Goal: Task Accomplishment & Management: Manage account settings

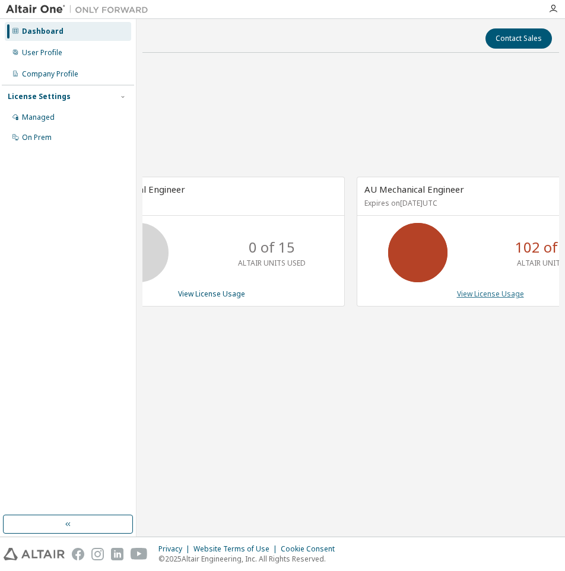
click at [467, 294] on link "View License Usage" at bounding box center [490, 294] width 67 height 10
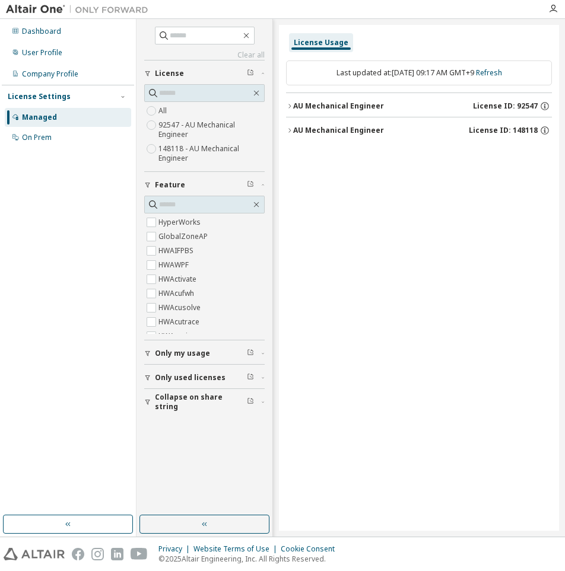
click at [294, 130] on div "AU Mechanical Engineer" at bounding box center [338, 130] width 91 height 9
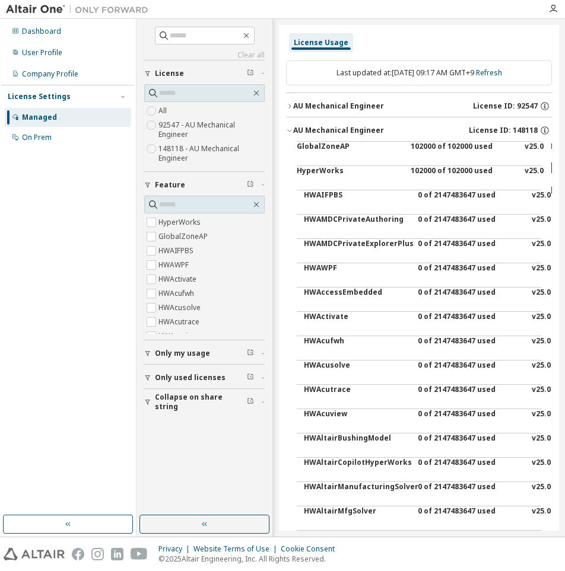
click at [294, 130] on div "AU Mechanical Engineer" at bounding box center [338, 130] width 91 height 9
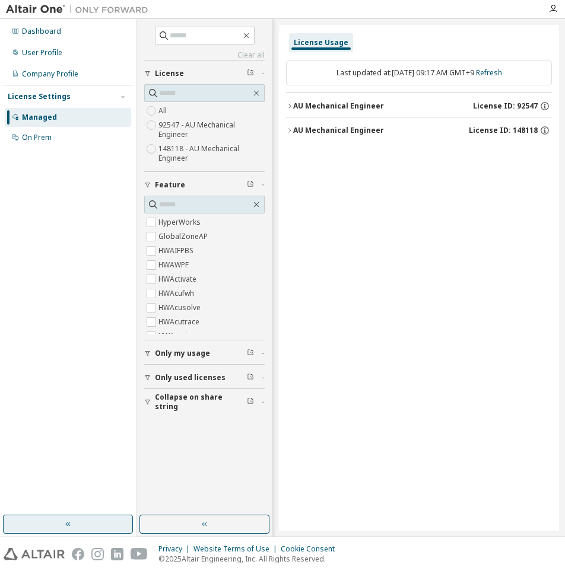
click at [94, 525] on button "button" at bounding box center [68, 524] width 130 height 19
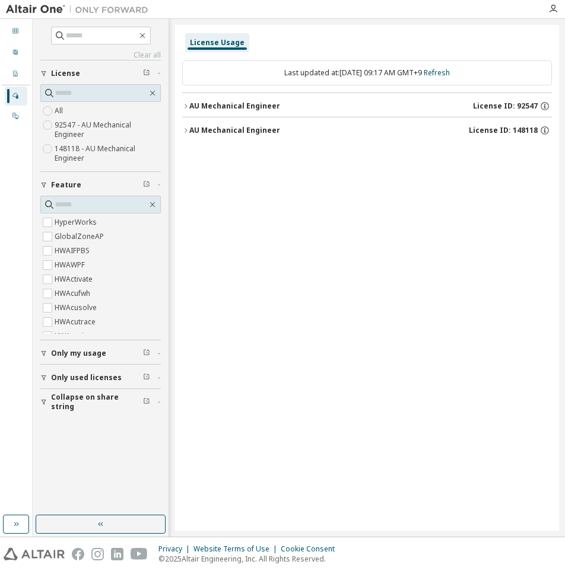
click at [42, 378] on icon "button" at bounding box center [43, 377] width 7 height 7
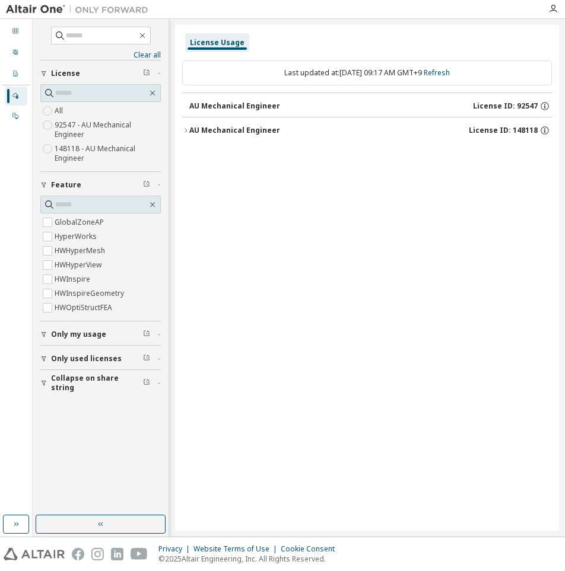
click at [88, 387] on span "Collapse on share string" at bounding box center [97, 383] width 92 height 19
click at [62, 401] on label "Yes" at bounding box center [62, 401] width 14 height 14
click at [107, 529] on button "button" at bounding box center [101, 524] width 130 height 19
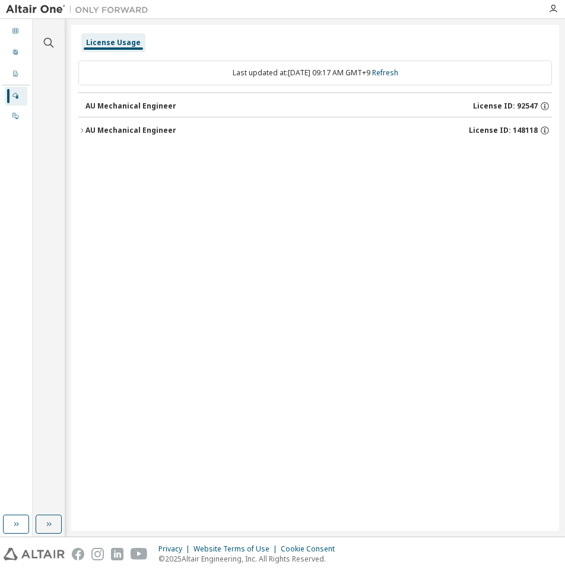
click at [79, 132] on icon "button" at bounding box center [81, 130] width 7 height 7
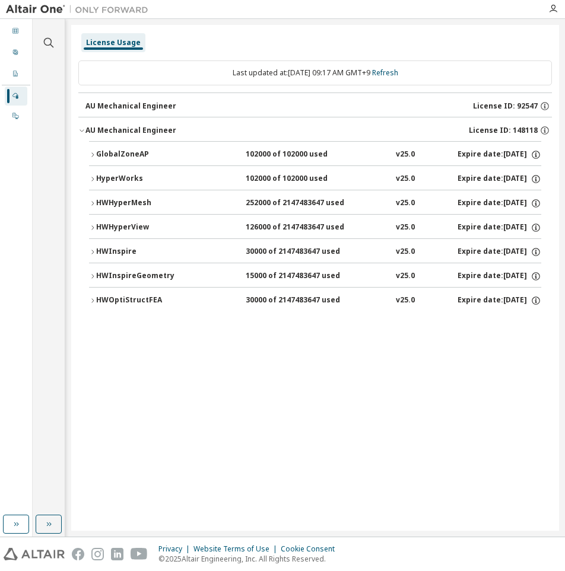
click at [91, 152] on icon "button" at bounding box center [92, 154] width 7 height 7
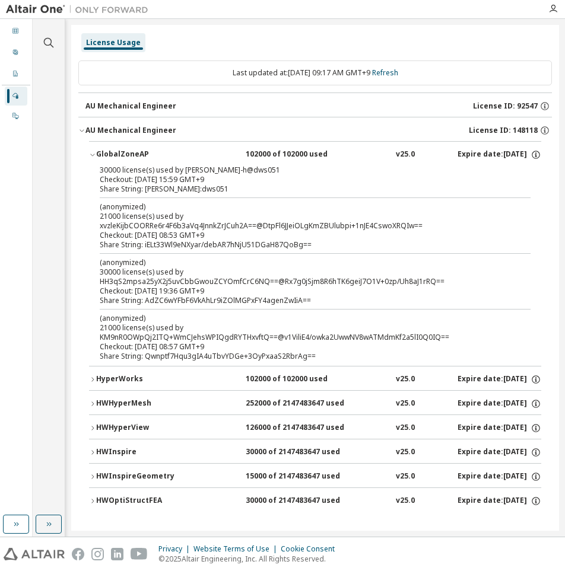
click at [91, 449] on icon "button" at bounding box center [92, 452] width 7 height 7
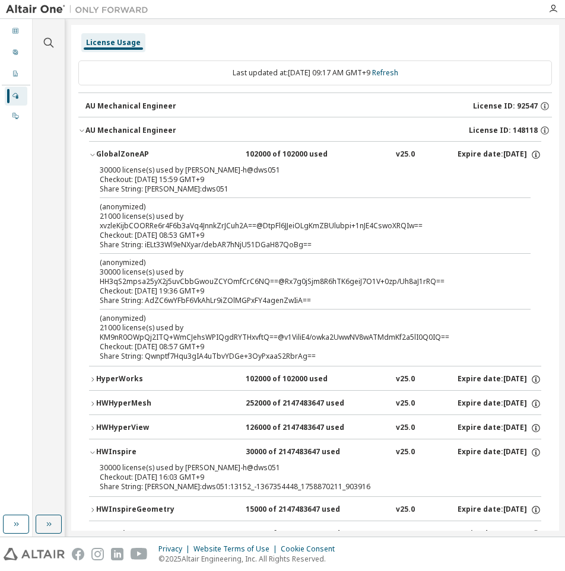
click at [91, 450] on icon "button" at bounding box center [92, 452] width 7 height 7
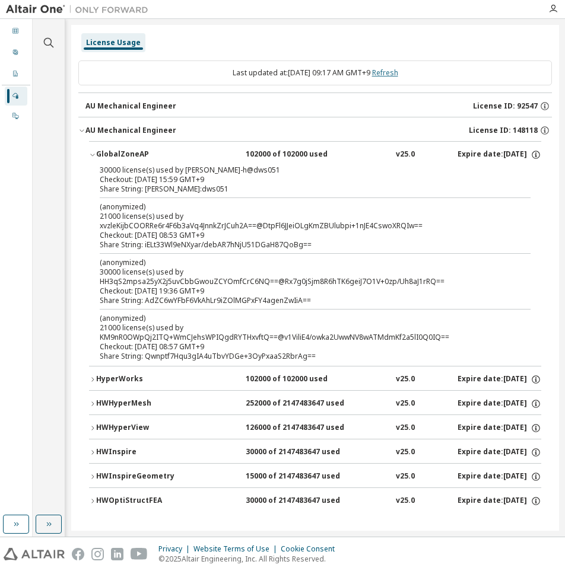
click at [396, 76] on link "Refresh" at bounding box center [385, 73] width 26 height 10
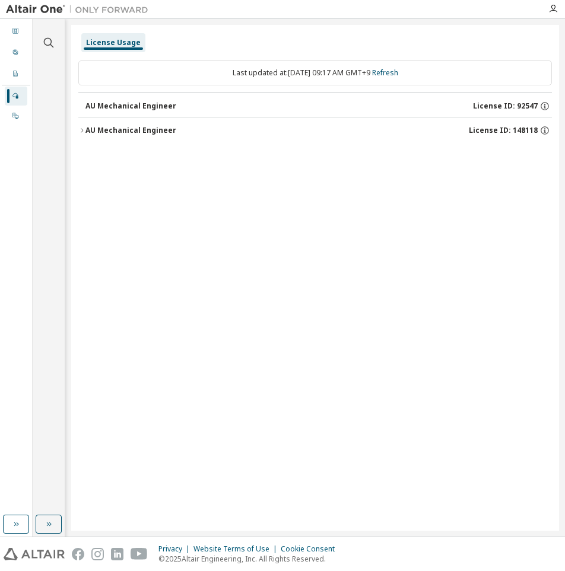
click at [85, 130] on div "AU Mechanical Engineer" at bounding box center [130, 130] width 91 height 9
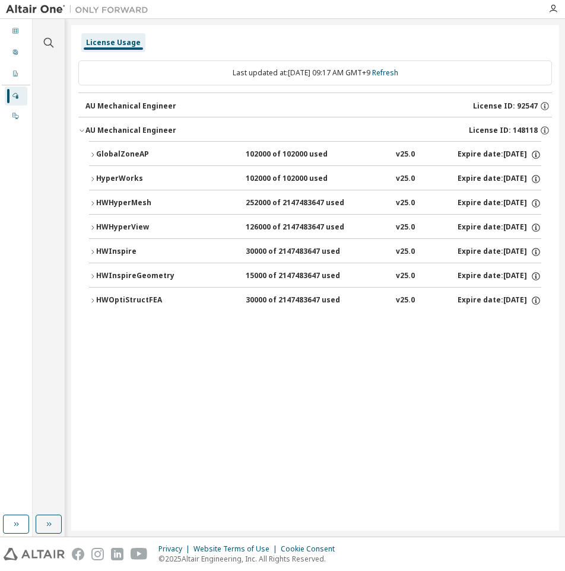
click at [93, 153] on icon "button" at bounding box center [92, 154] width 7 height 7
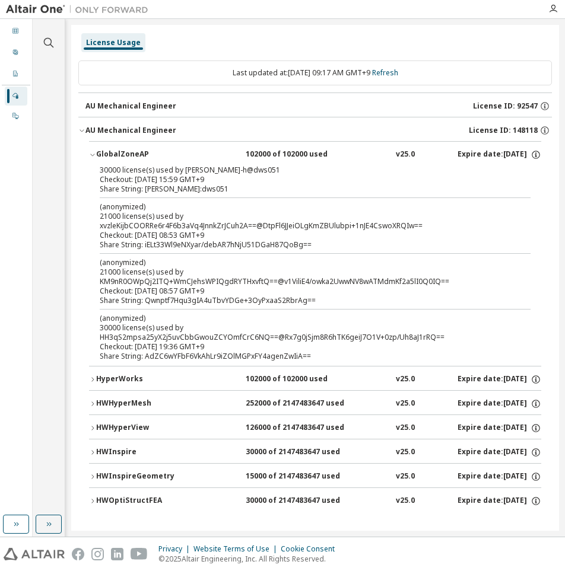
click at [92, 449] on icon "button" at bounding box center [92, 452] width 7 height 7
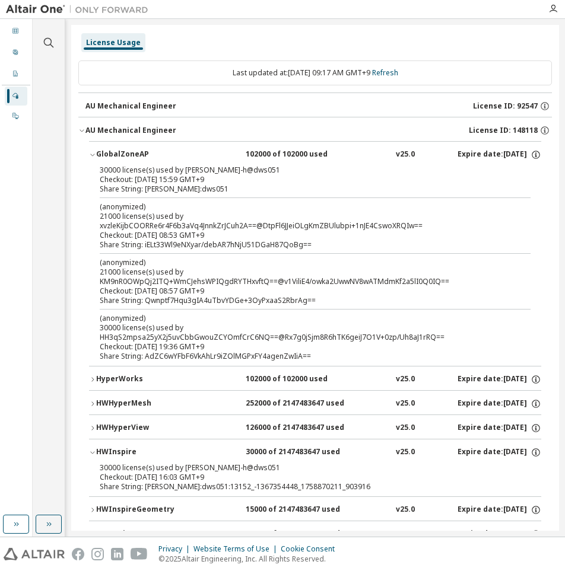
click at [91, 451] on icon "button" at bounding box center [92, 452] width 7 height 7
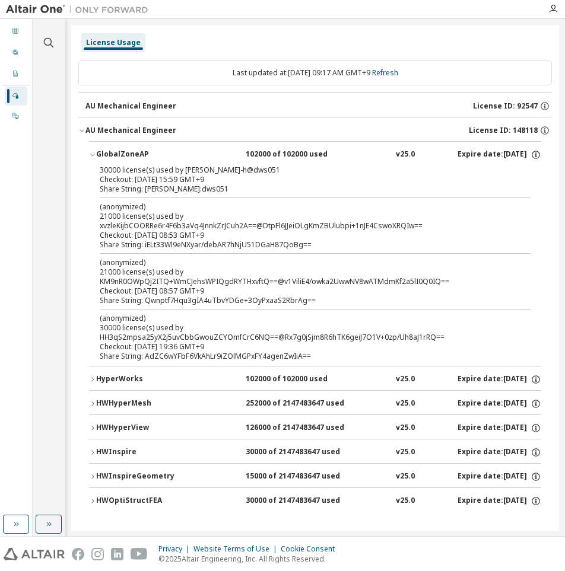
click at [94, 154] on icon "button" at bounding box center [92, 154] width 7 height 7
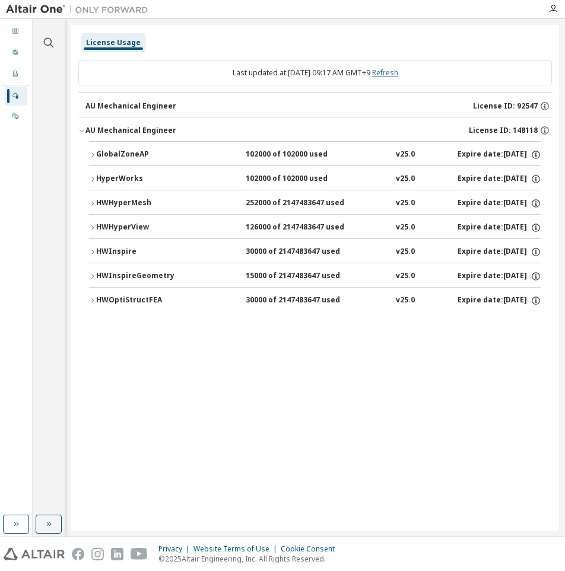
click at [398, 71] on link "Refresh" at bounding box center [385, 73] width 26 height 10
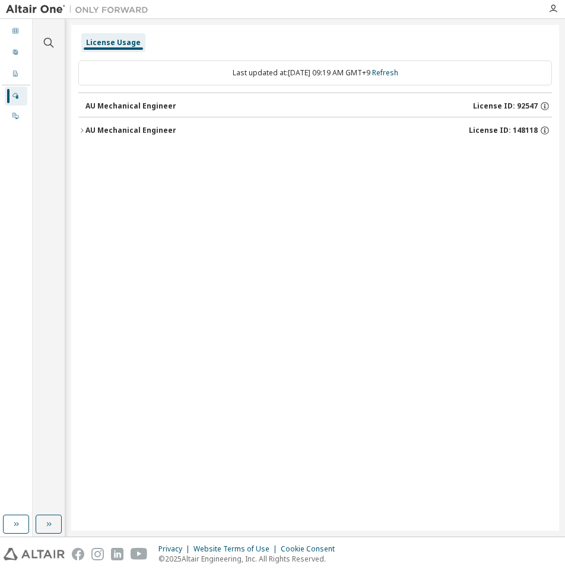
click at [94, 132] on div "AU Mechanical Engineer" at bounding box center [130, 130] width 91 height 9
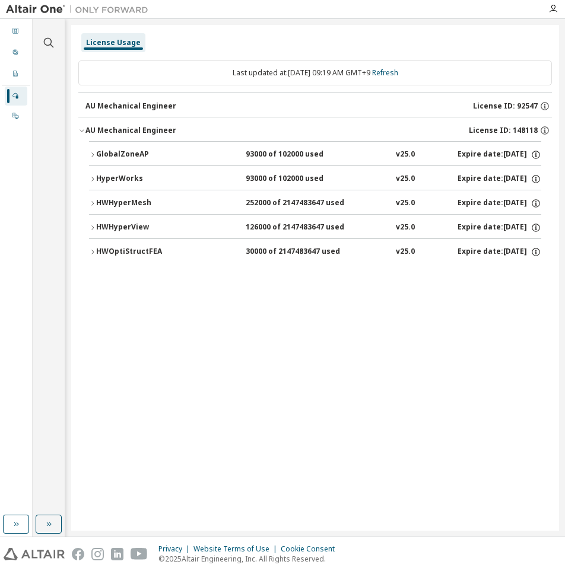
click at [97, 154] on div "GlobalZoneAP" at bounding box center [149, 154] width 107 height 11
